Goal: Transaction & Acquisition: Subscribe to service/newsletter

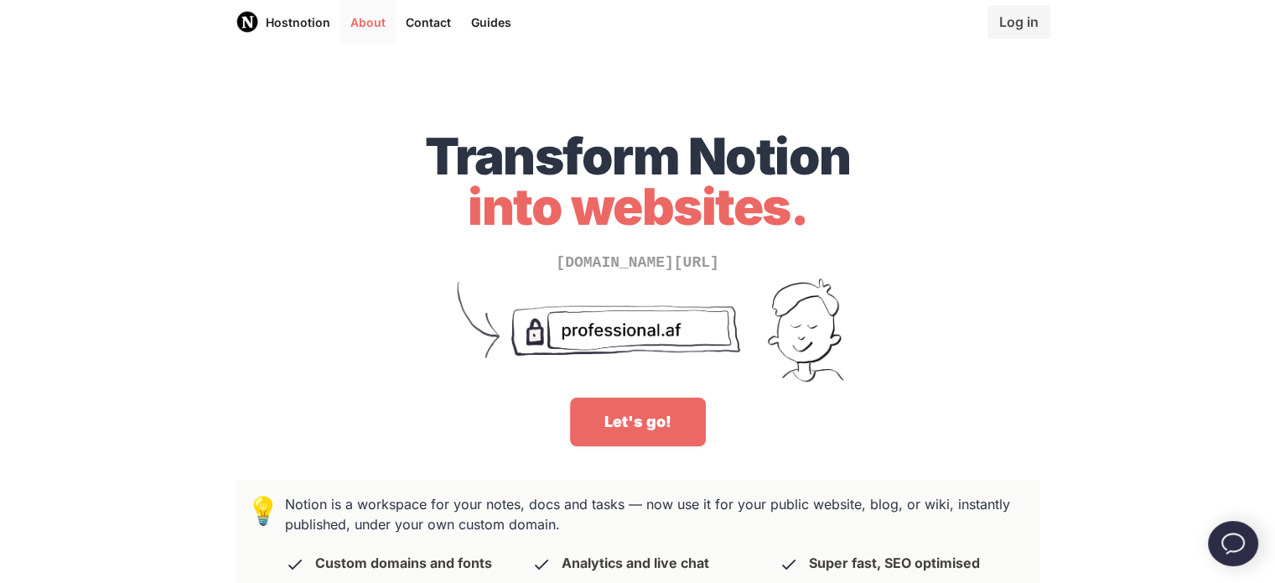
click at [357, 23] on link "About" at bounding box center [367, 22] width 55 height 44
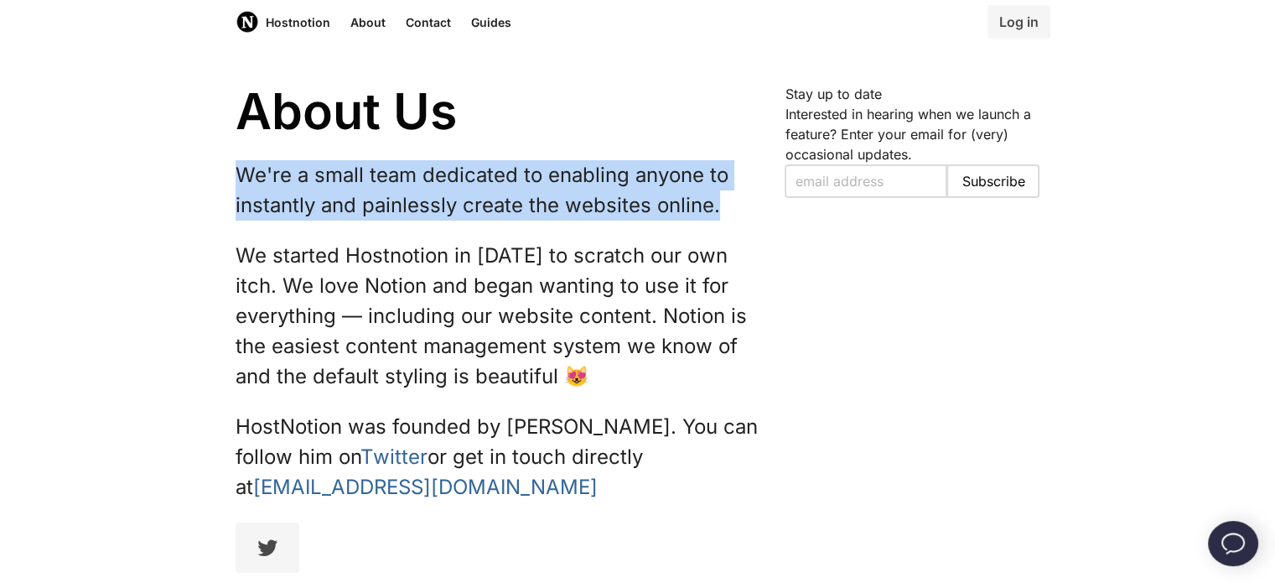
drag, startPoint x: 235, startPoint y: 174, endPoint x: 724, endPoint y: 210, distance: 490.2
click at [724, 210] on p "We're a small team dedicated to enabling anyone to instantly and painlessly cre…" at bounding box center [501, 190] width 530 height 60
click at [713, 218] on div at bounding box center [713, 218] width 0 height 0
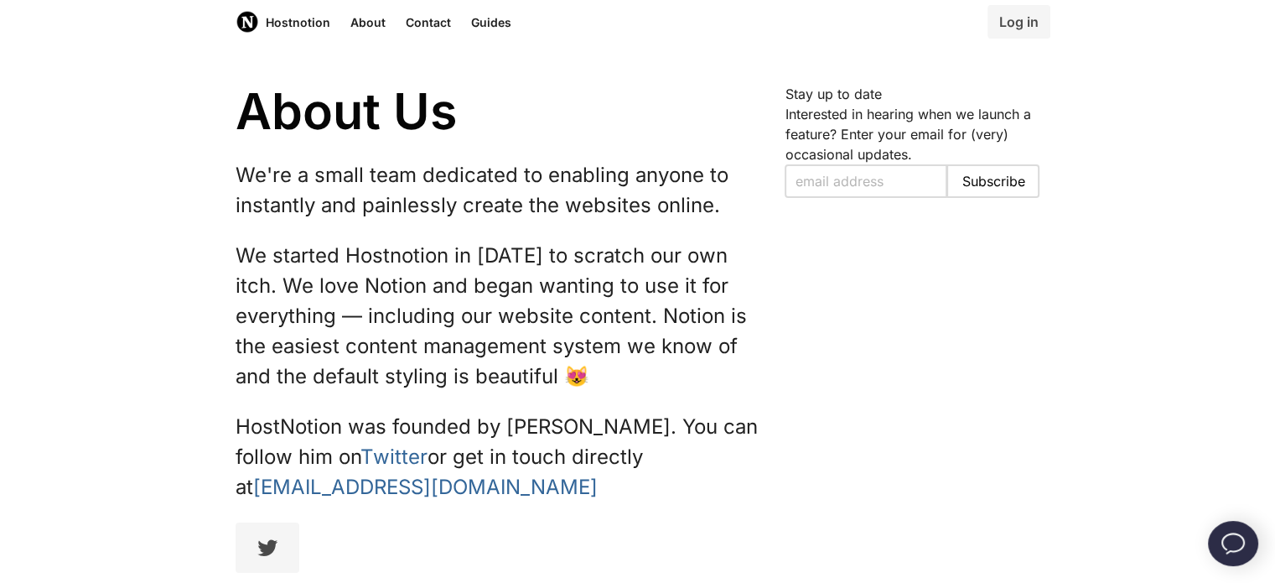
click at [594, 87] on h1 "About Us" at bounding box center [501, 112] width 530 height 56
click at [296, 19] on link "Hostnotion" at bounding box center [283, 22] width 115 height 44
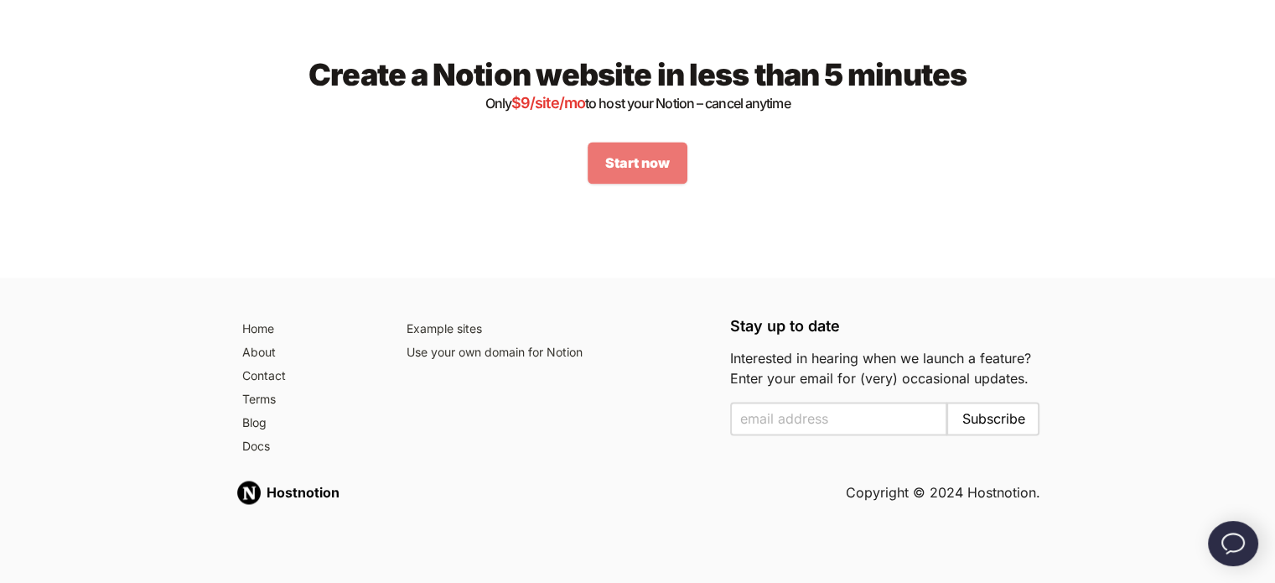
scroll to position [2321, 0]
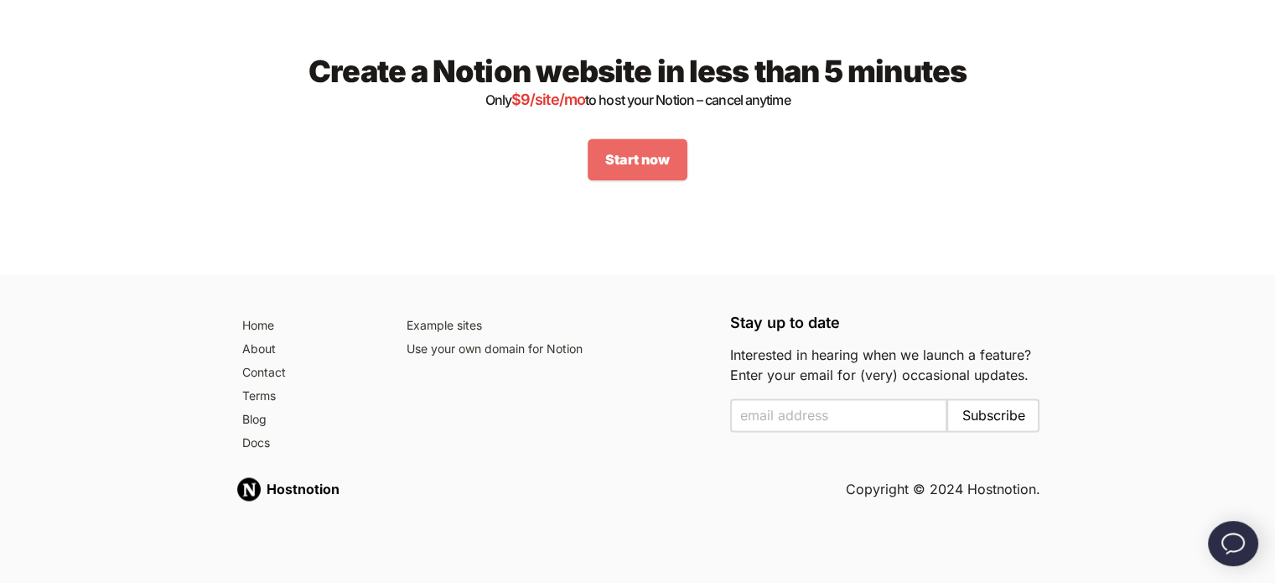
click at [647, 157] on link "Start now" at bounding box center [638, 159] width 100 height 42
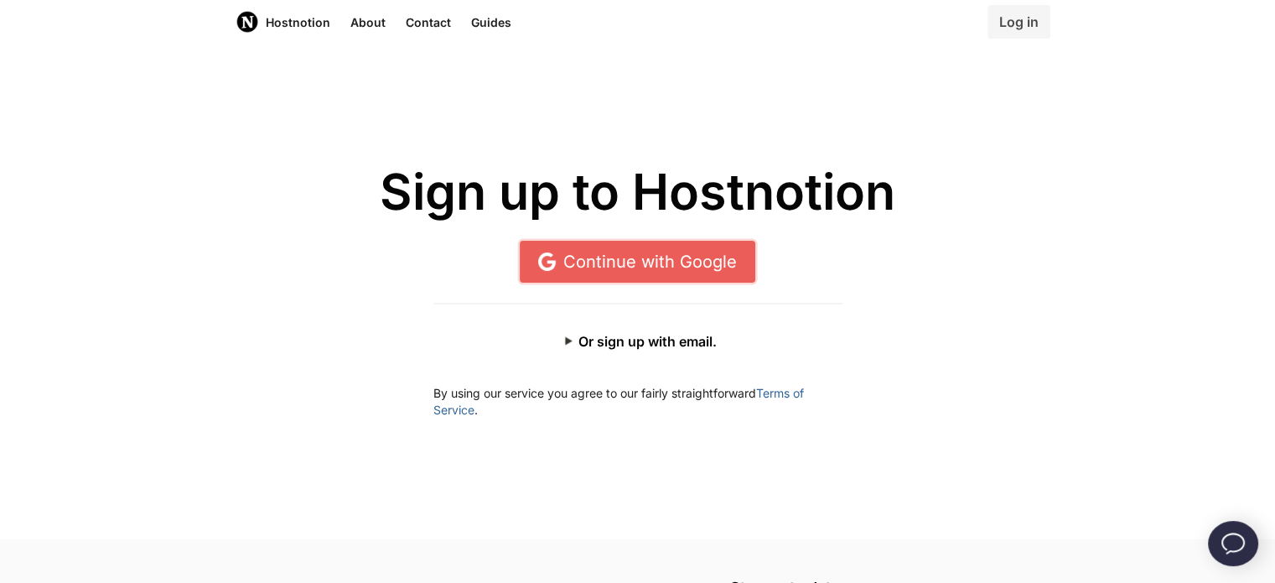
click at [616, 251] on link "Continue with Google" at bounding box center [638, 262] width 236 height 42
